Goal: Information Seeking & Learning: Find specific page/section

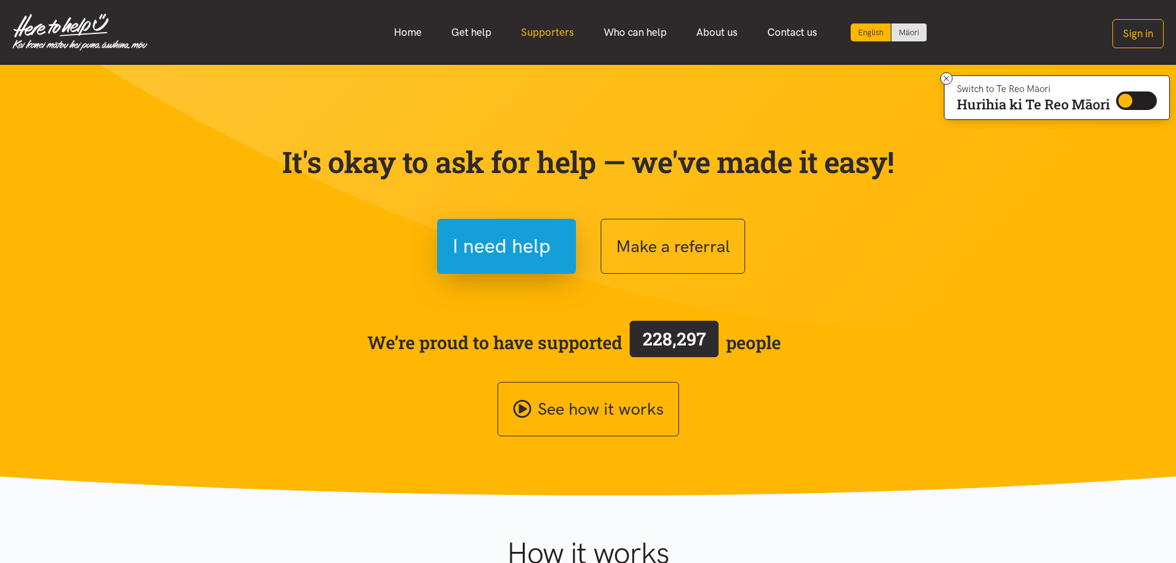
click at [567, 38] on link "Supporters" at bounding box center [547, 32] width 83 height 27
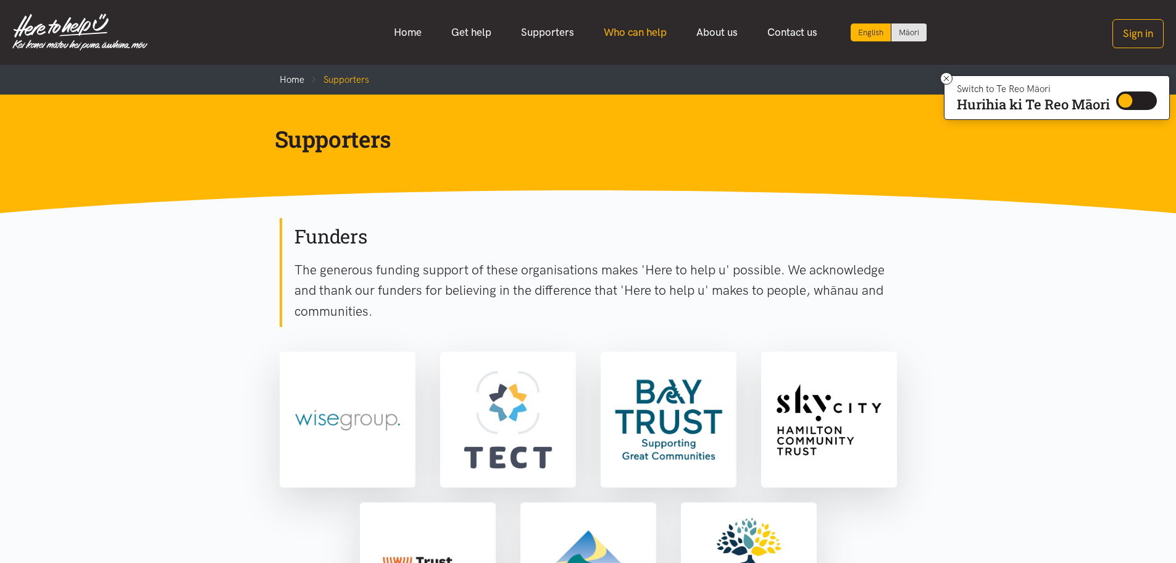
click at [643, 34] on link "Who can help" at bounding box center [635, 32] width 93 height 27
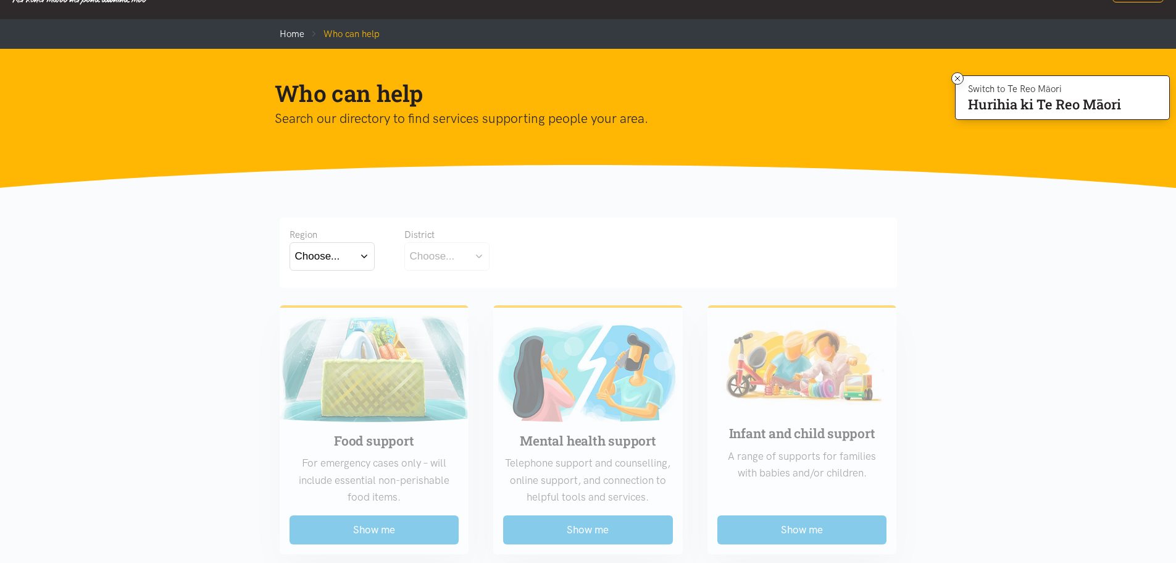
scroll to position [247, 0]
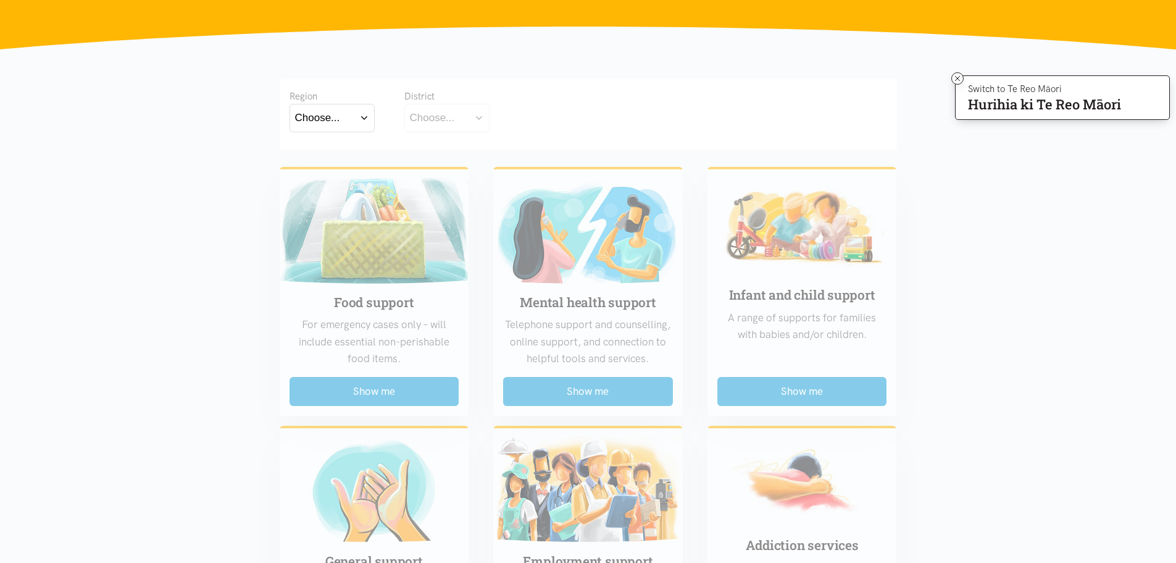
scroll to position [123, 0]
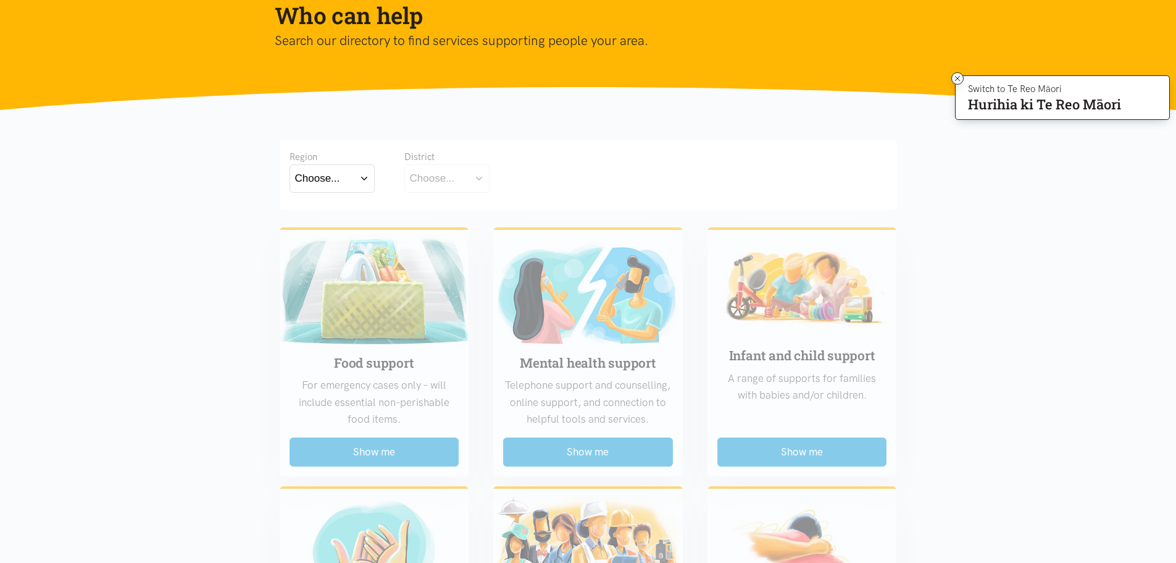
click at [366, 177] on button "Choose..." at bounding box center [332, 178] width 85 height 28
click at [333, 231] on label "Waikato" at bounding box center [332, 232] width 74 height 15
click at [0, 0] on input "Waikato" at bounding box center [0, 0] width 0 height 0
click at [514, 177] on button "Choose..." at bounding box center [465, 178] width 123 height 28
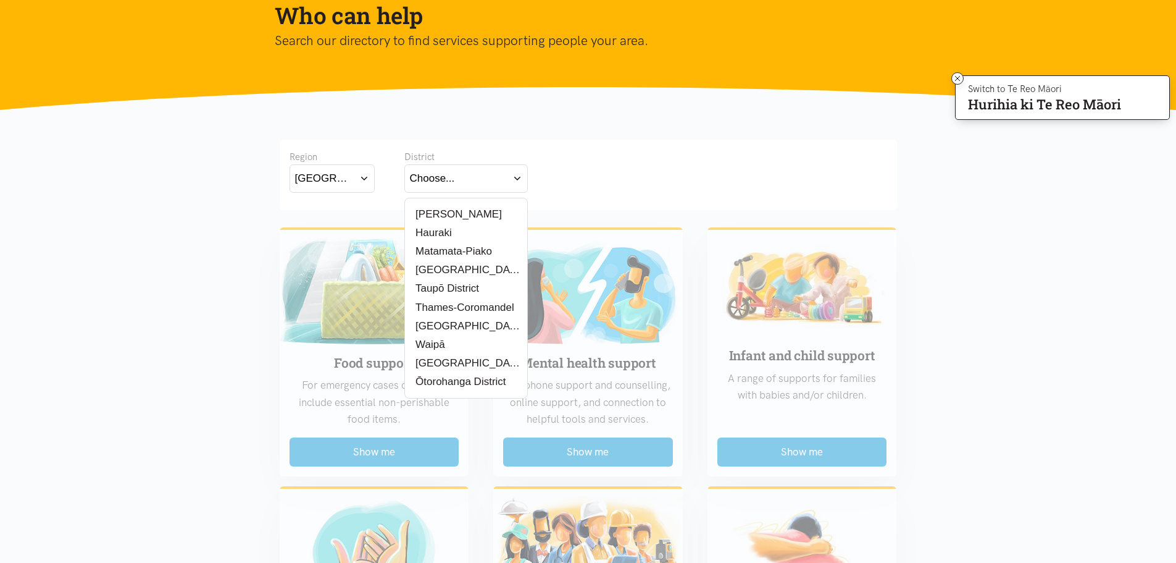
click at [461, 215] on div "[PERSON_NAME]" at bounding box center [466, 213] width 112 height 15
click at [441, 215] on label "[PERSON_NAME]" at bounding box center [456, 213] width 92 height 15
click at [0, 0] on input "[PERSON_NAME]" at bounding box center [0, 0] width 0 height 0
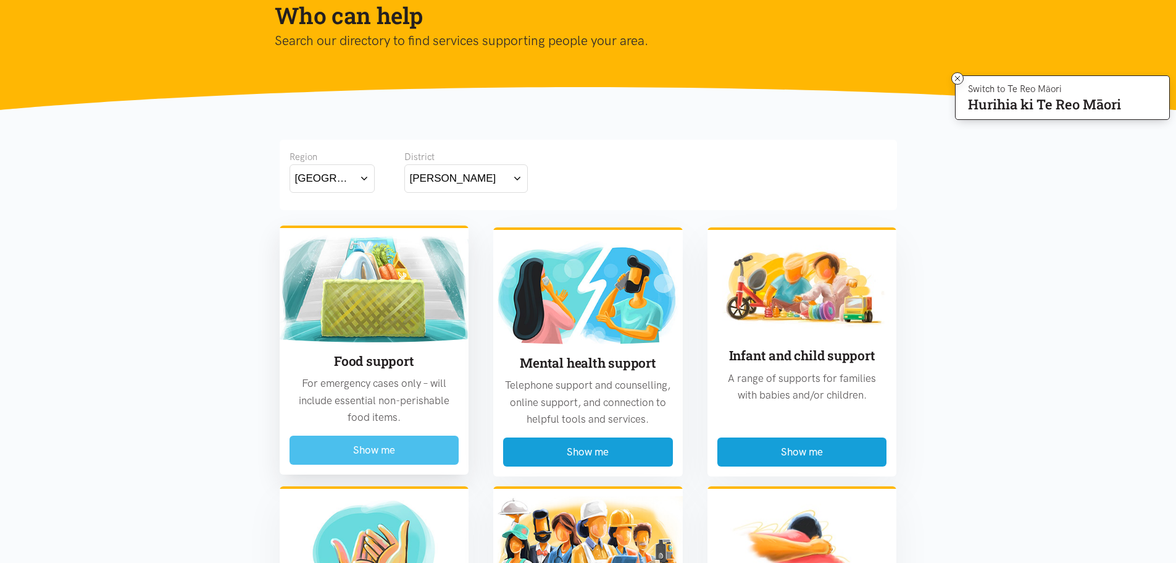
click at [380, 451] on button "Show me" at bounding box center [375, 449] width 170 height 29
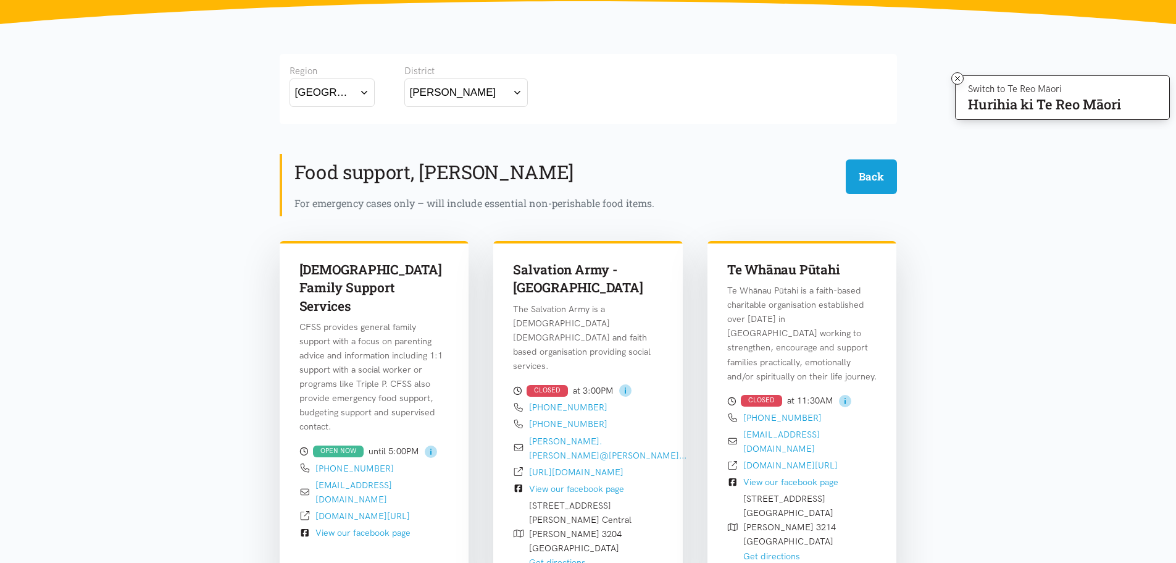
scroll to position [0, 0]
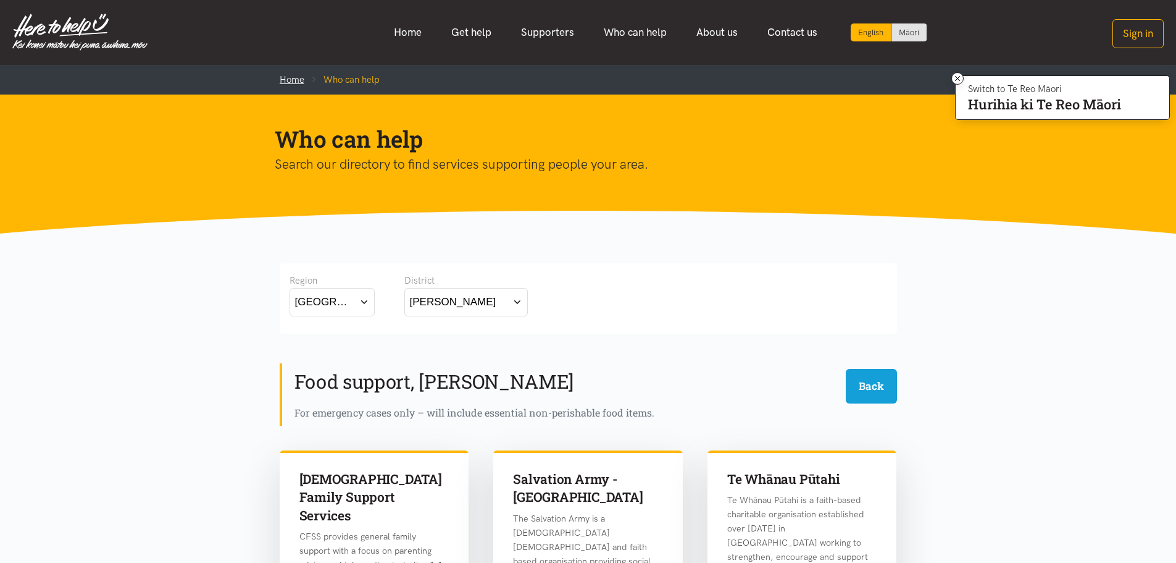
click at [298, 81] on link "Home" at bounding box center [292, 79] width 25 height 11
